Goal: Check status: Check status

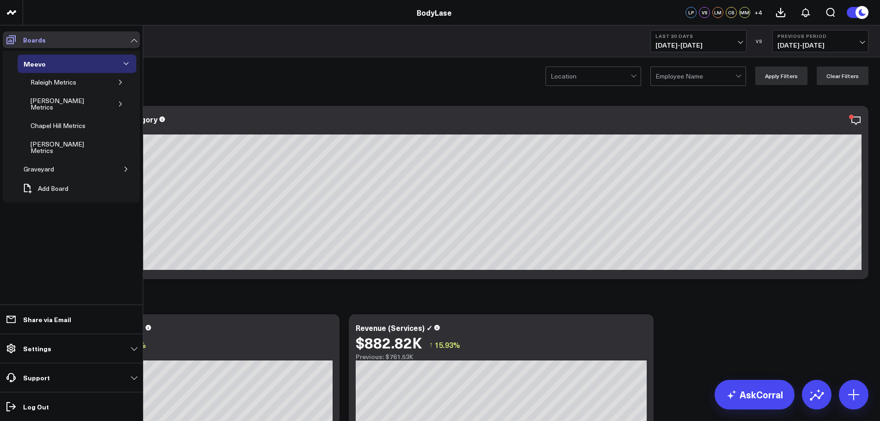
click at [7, 32] on span at bounding box center [11, 39] width 17 height 17
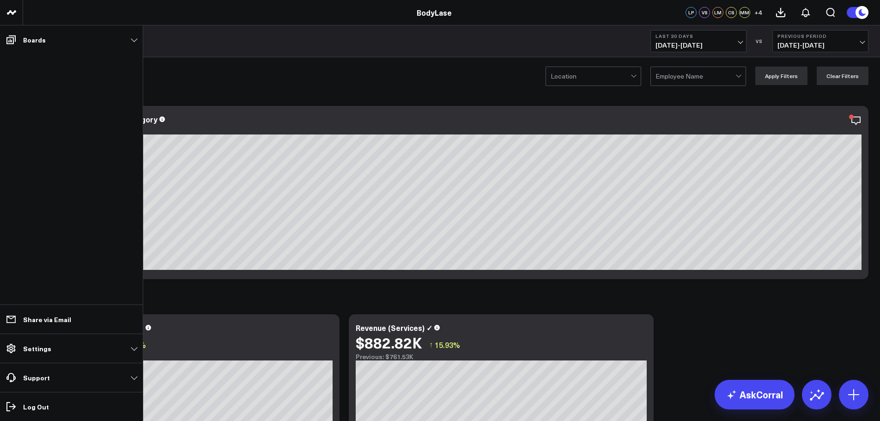
click at [1, 33] on li "Boards Meevo Raleigh Metrics [PERSON_NAME] Metrics Chapel Hill Metrics [PERSON_…" at bounding box center [71, 39] width 143 height 29
click at [18, 40] on span at bounding box center [11, 39] width 17 height 17
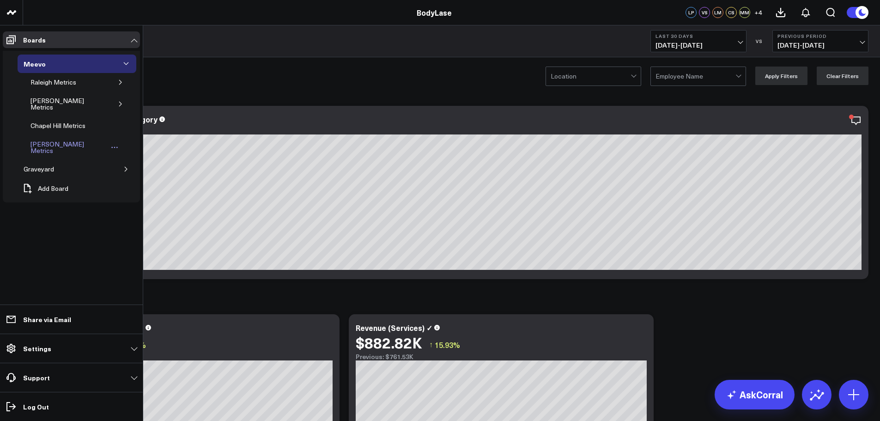
click at [56, 139] on div "[PERSON_NAME] Metrics" at bounding box center [68, 148] width 80 height 18
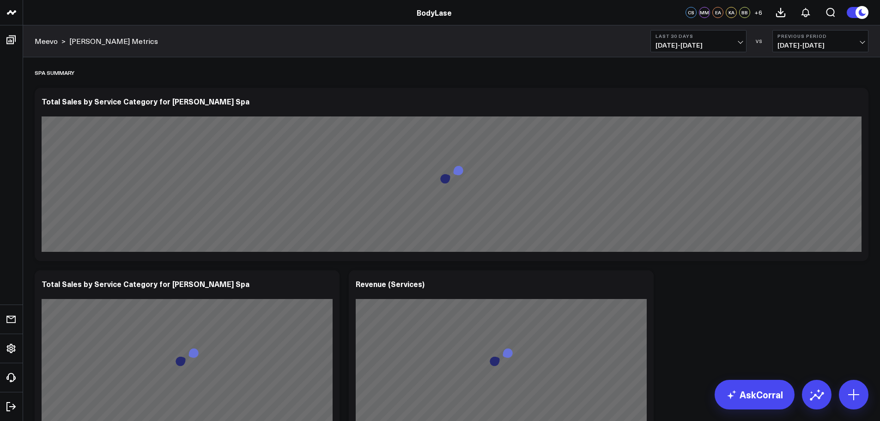
click at [717, 50] on button "Last 30 Days [DATE] - [DATE]" at bounding box center [699, 41] width 96 height 22
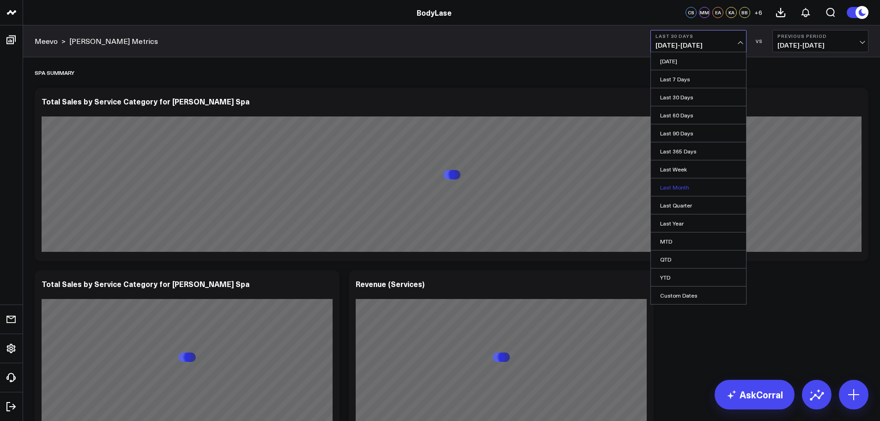
click at [676, 189] on link "Last Month" at bounding box center [698, 187] width 95 height 18
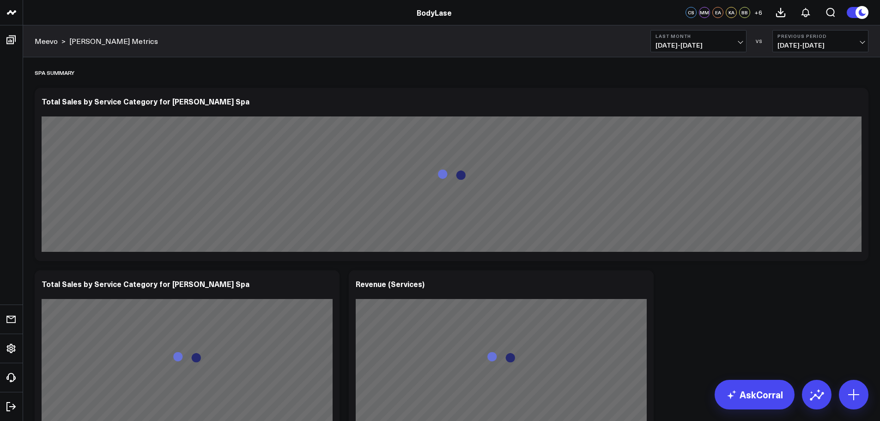
click at [795, 45] on span "[DATE] - [DATE]" at bounding box center [821, 45] width 86 height 7
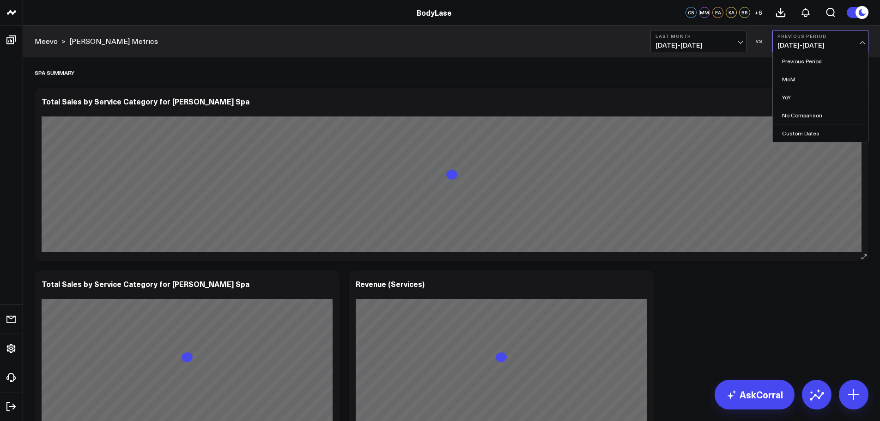
click at [737, 88] on div "Total Sales by Service Category for [PERSON_NAME] Spa" at bounding box center [452, 174] width 834 height 173
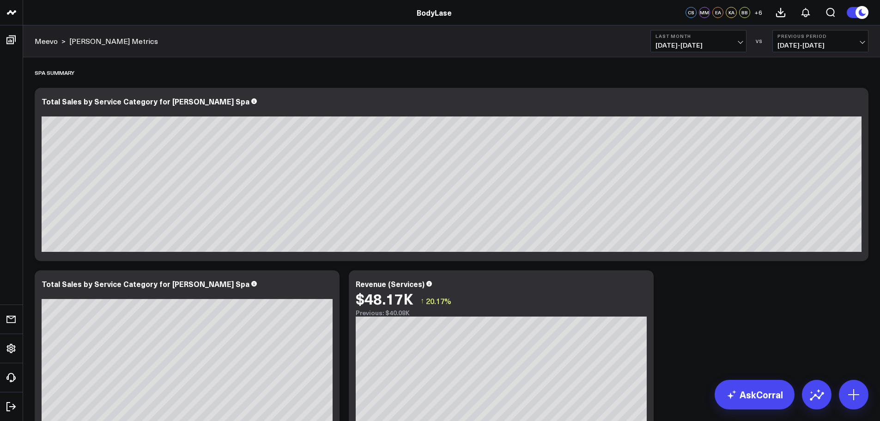
click at [733, 48] on span "[DATE] - [DATE]" at bounding box center [699, 45] width 86 height 7
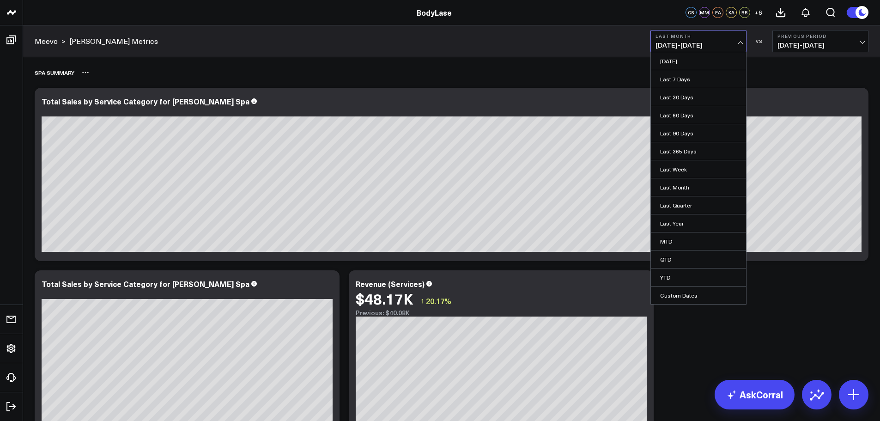
click at [596, 69] on div "Spa Summary" at bounding box center [452, 72] width 834 height 21
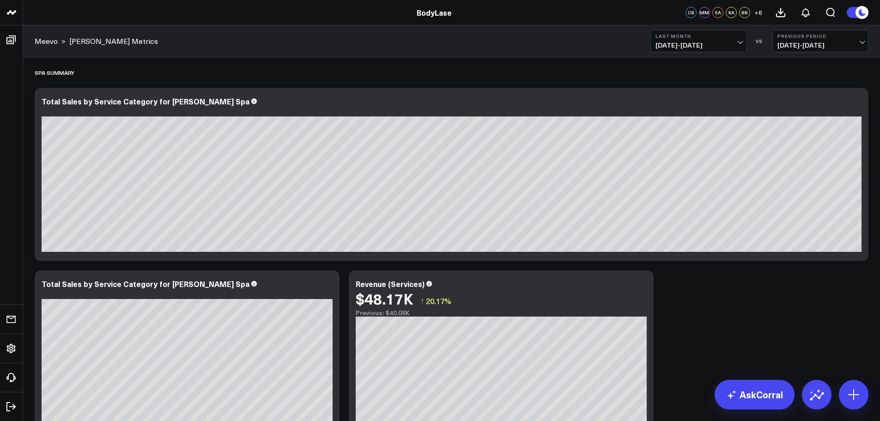
click at [741, 42] on span "[DATE] - [DATE]" at bounding box center [699, 45] width 86 height 7
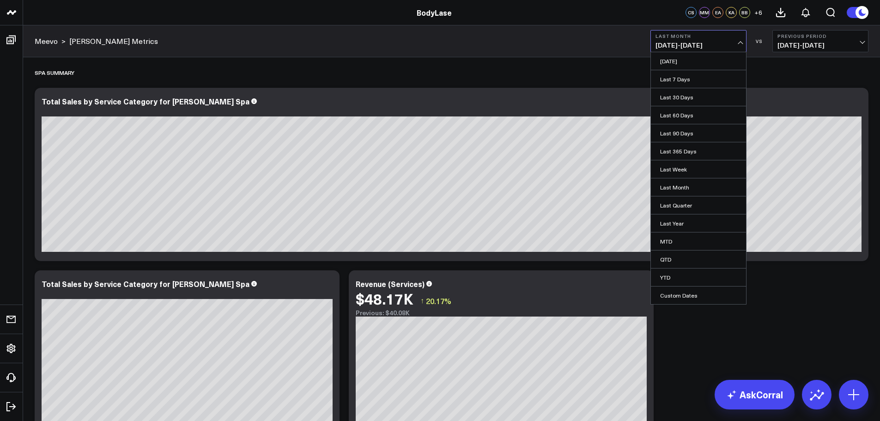
click at [741, 41] on button "Last Month [DATE] - [DATE]" at bounding box center [699, 41] width 96 height 22
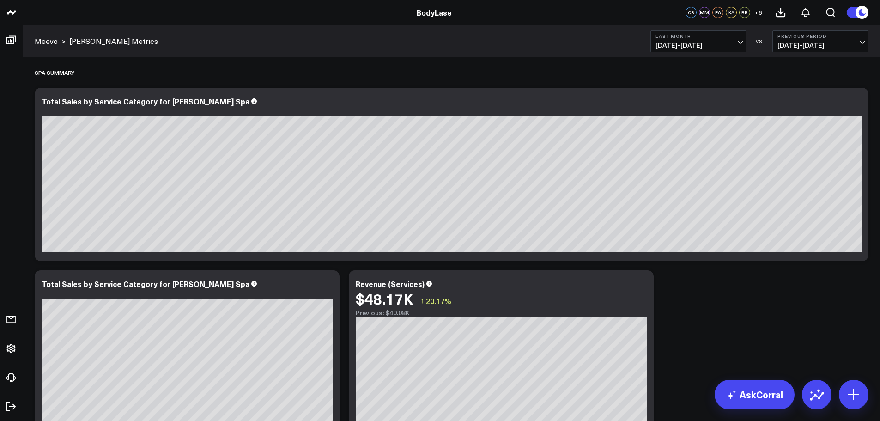
click at [796, 42] on span "[DATE] - [DATE]" at bounding box center [821, 45] width 86 height 7
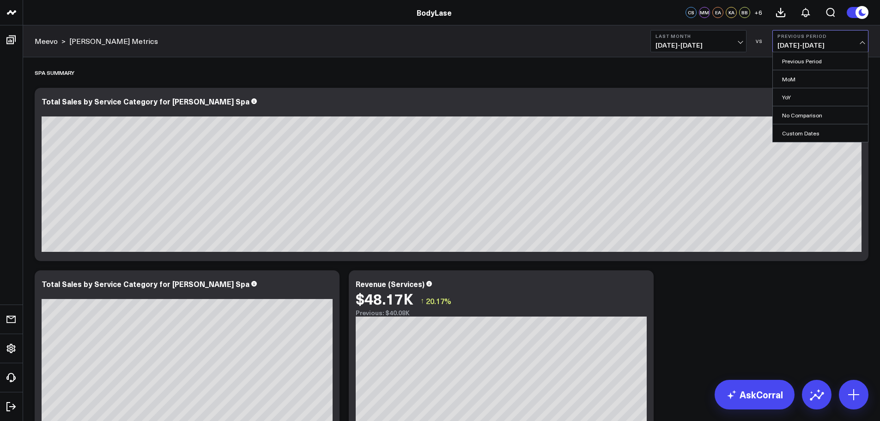
click at [796, 42] on span "[DATE] - [DATE]" at bounding box center [821, 45] width 86 height 7
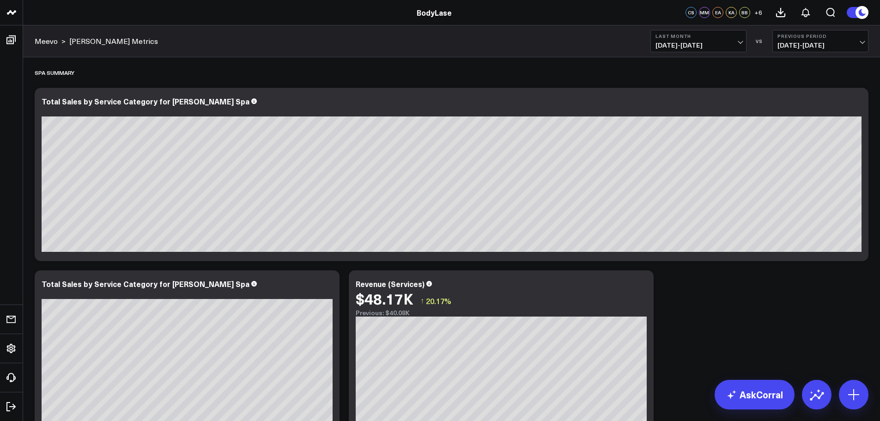
click at [796, 42] on span "[DATE] - [DATE]" at bounding box center [821, 45] width 86 height 7
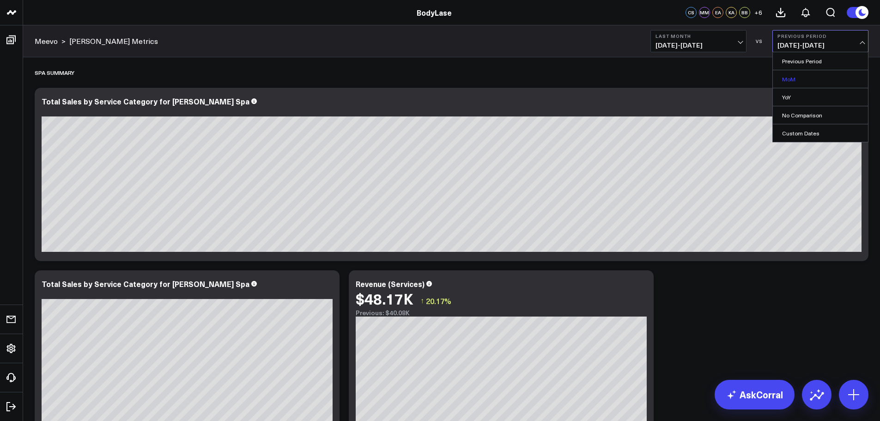
click at [795, 78] on link "MoM" at bounding box center [820, 79] width 95 height 18
